Goal: Navigation & Orientation: Find specific page/section

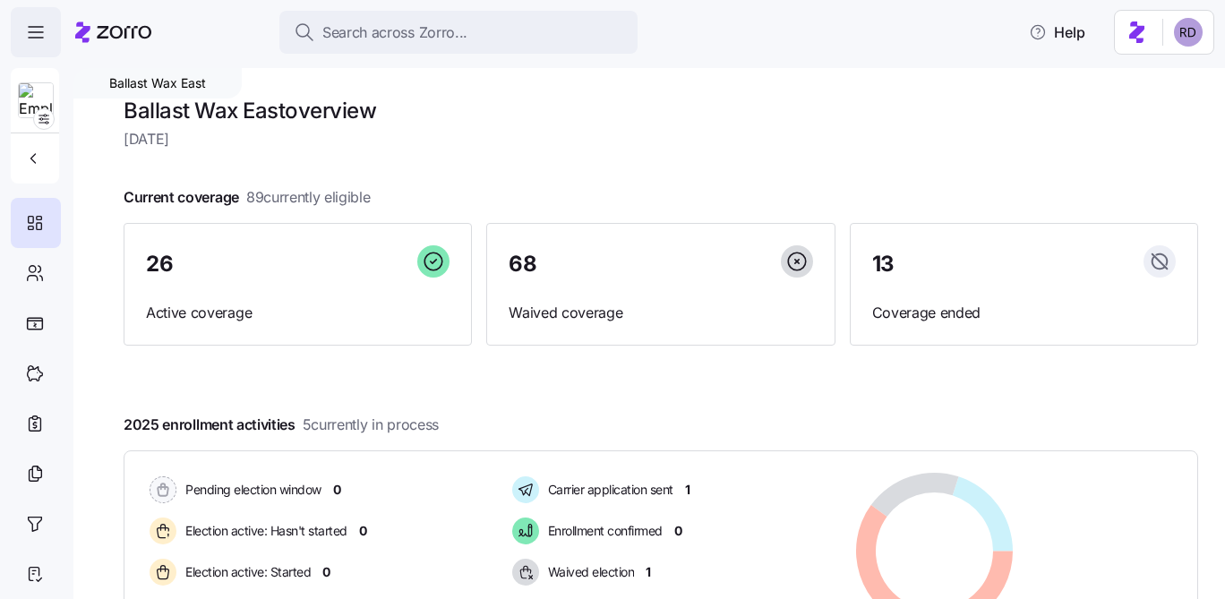
click at [43, 17] on span "button" at bounding box center [36, 32] width 48 height 48
